Goal: Information Seeking & Learning: Learn about a topic

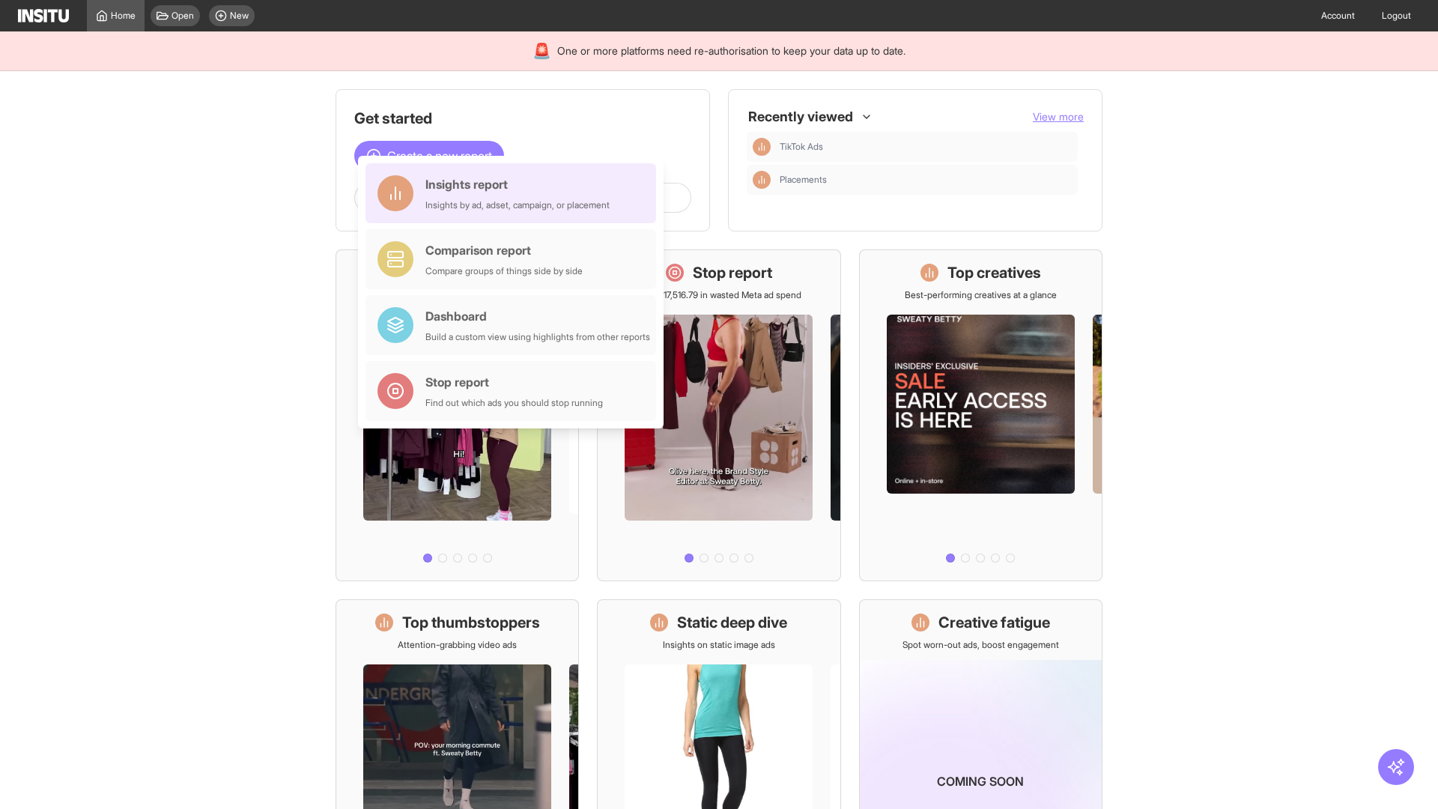
click at [514, 193] on div "Insights report Insights by ad, adset, campaign, or placement" at bounding box center [517, 193] width 184 height 36
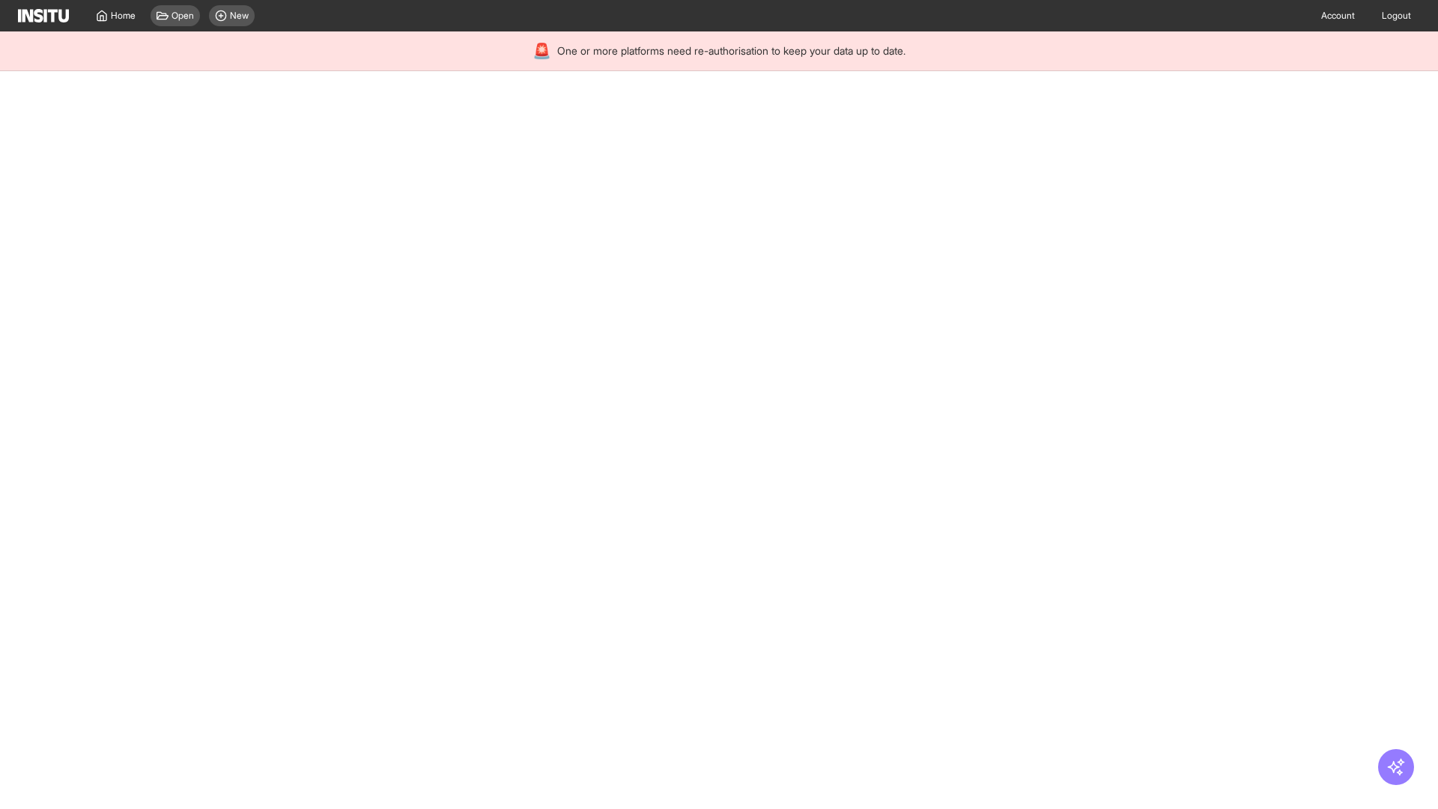
select select "**"
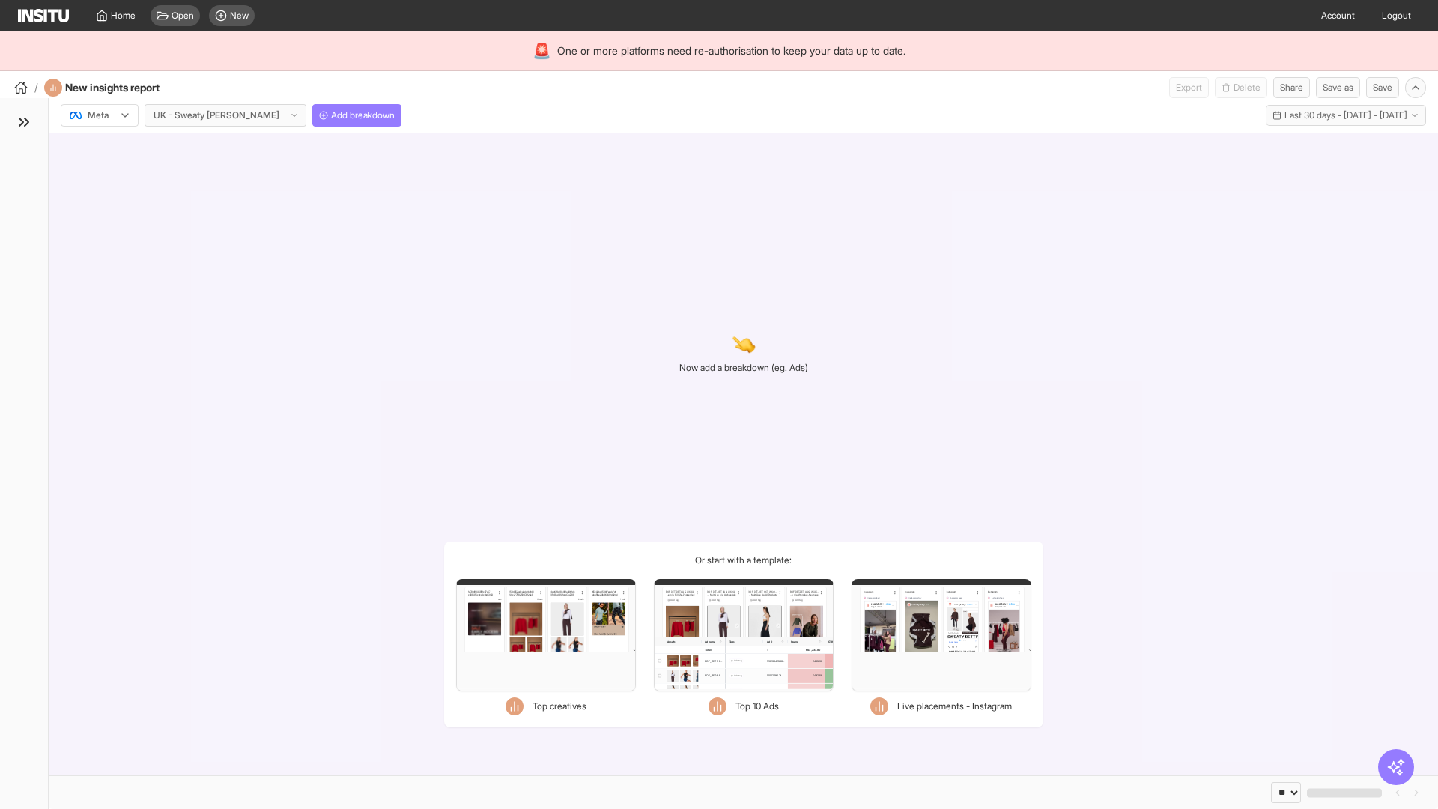
click at [100, 115] on div at bounding box center [89, 115] width 42 height 15
click at [99, 148] on span "Meta" at bounding box center [98, 147] width 20 height 13
click at [331, 115] on span "Add breakdown" at bounding box center [363, 115] width 64 height 12
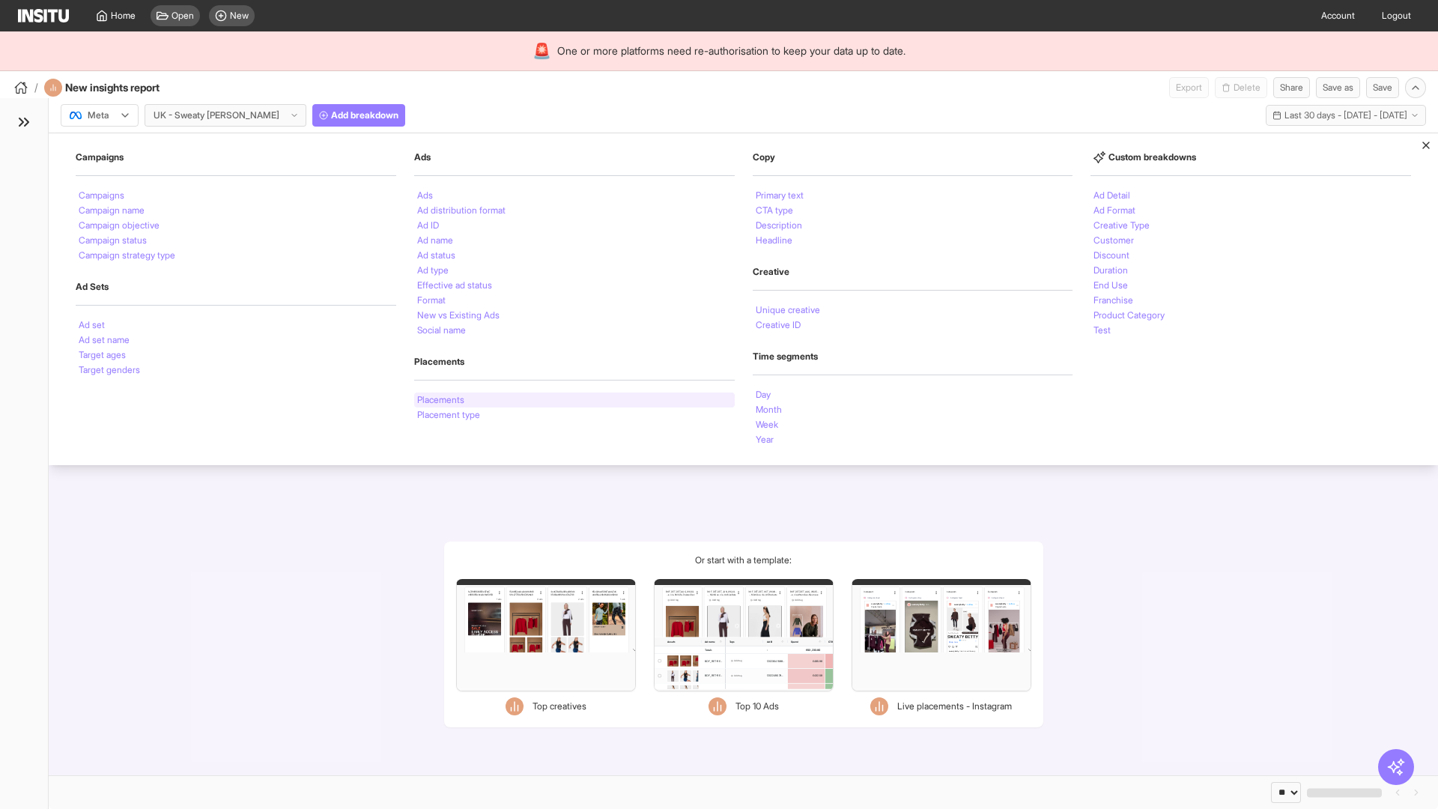
click at [442, 400] on li "Placements" at bounding box center [440, 399] width 47 height 9
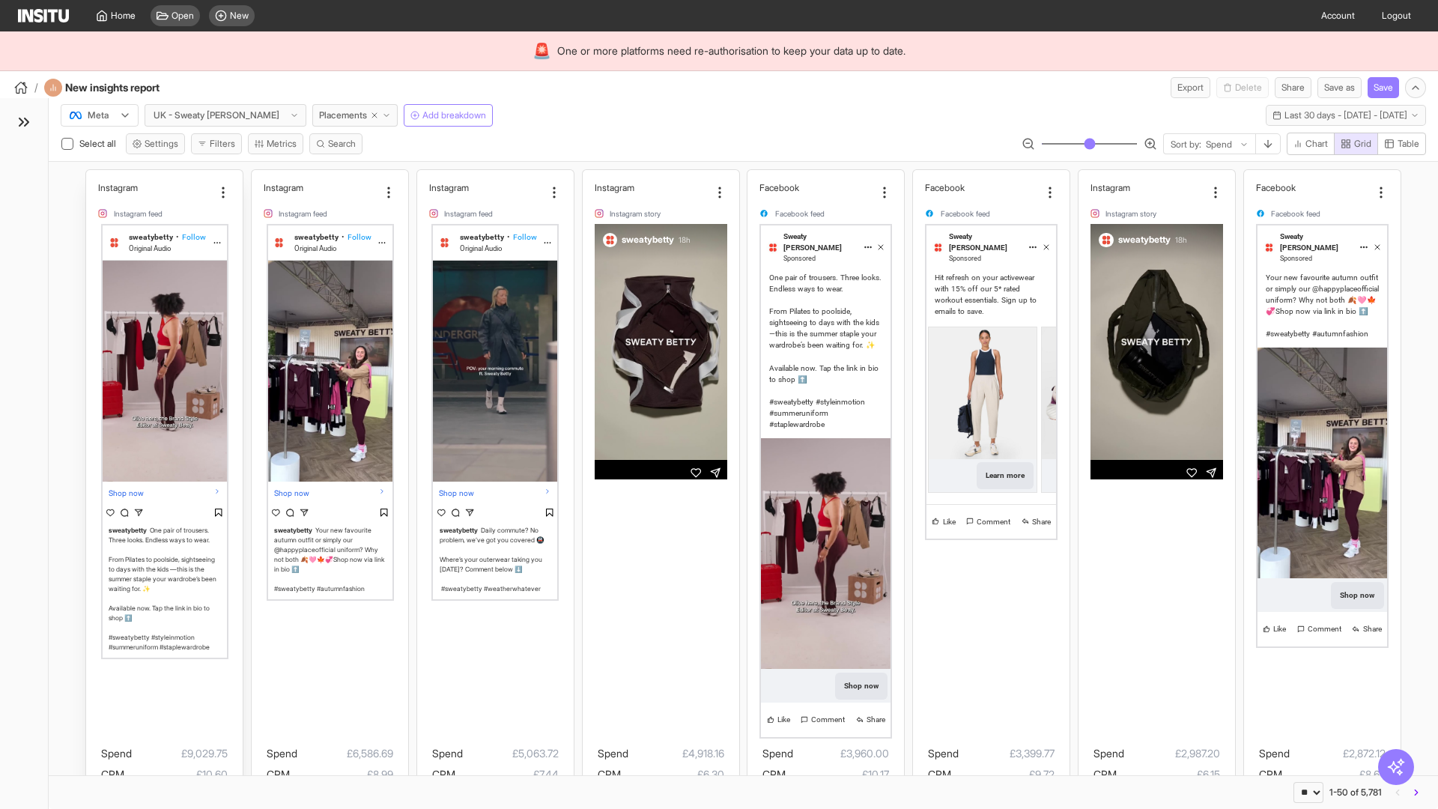
click at [94, 177] on div "Instagram Instagram feed sweatybetty • Follow Original Audio Shop now sweatybet…" at bounding box center [164, 530] width 156 height 721
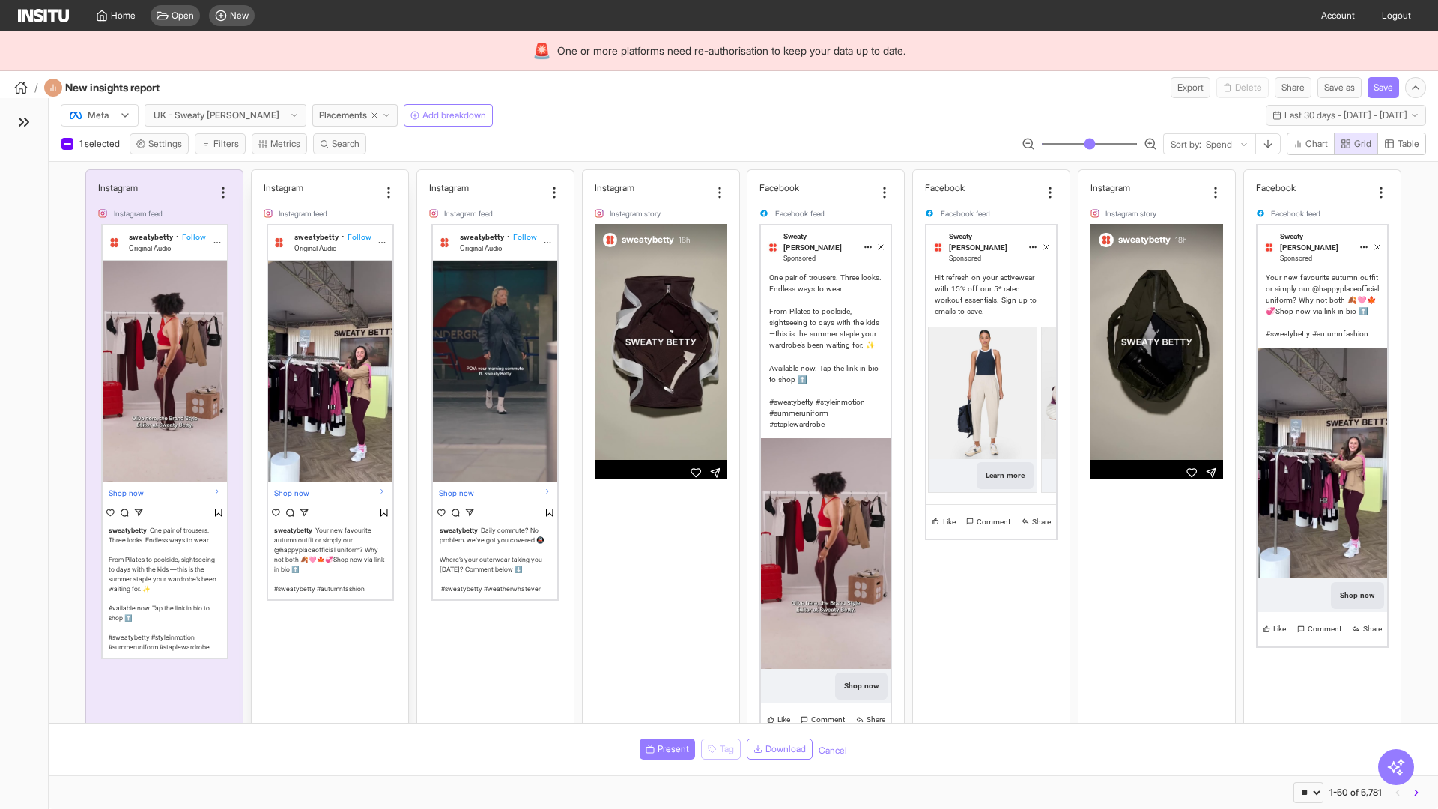
click at [258, 177] on div "Instagram Instagram feed sweatybetty • Follow Original Audio Shop now sweatybet…" at bounding box center [330, 530] width 156 height 721
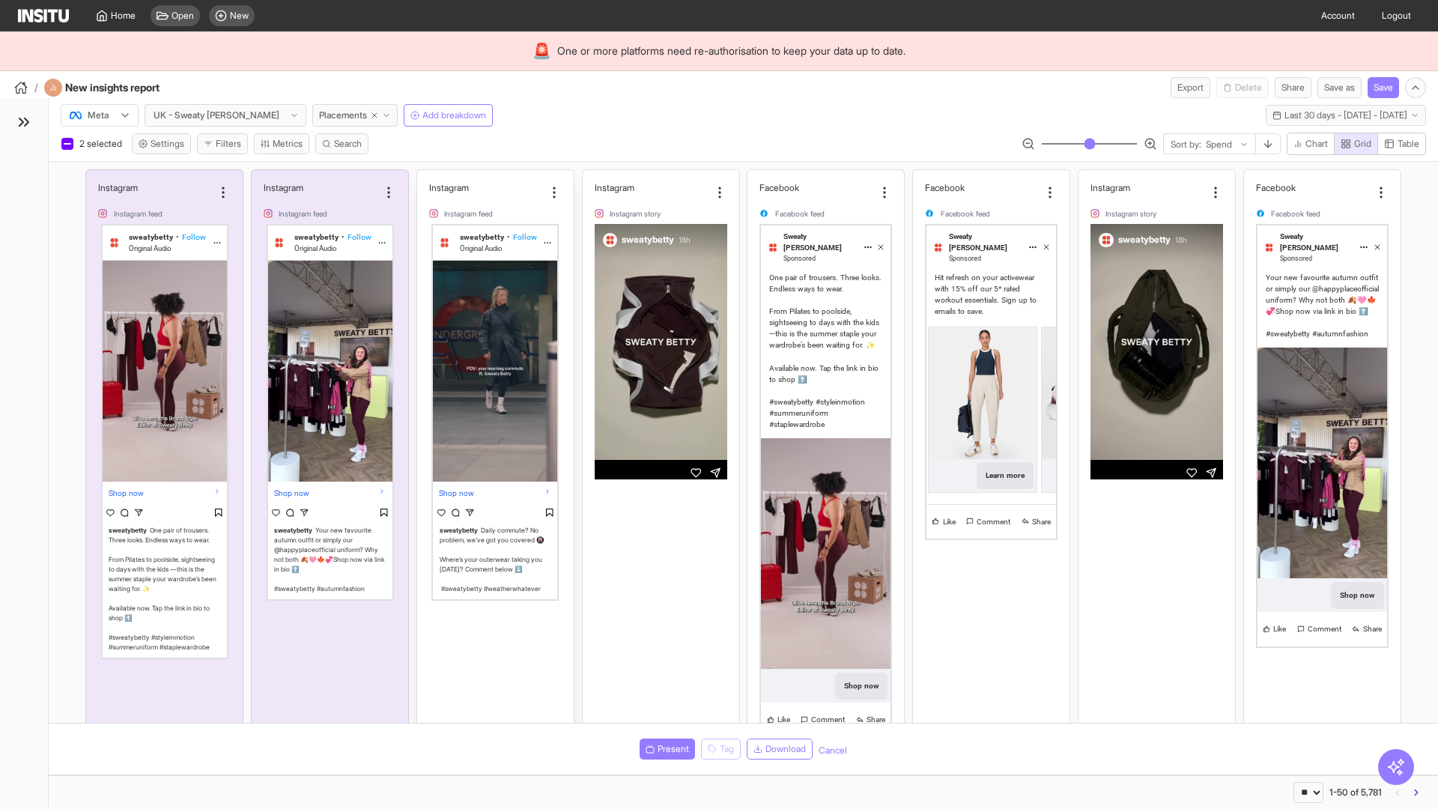
click at [424, 177] on div "Instagram Instagram feed sweatybetty • Follow Original Audio Shop now sweatybet…" at bounding box center [495, 530] width 156 height 721
click at [664, 749] on span "Present" at bounding box center [672, 749] width 31 height 12
